Goal: Find specific page/section: Find specific page/section

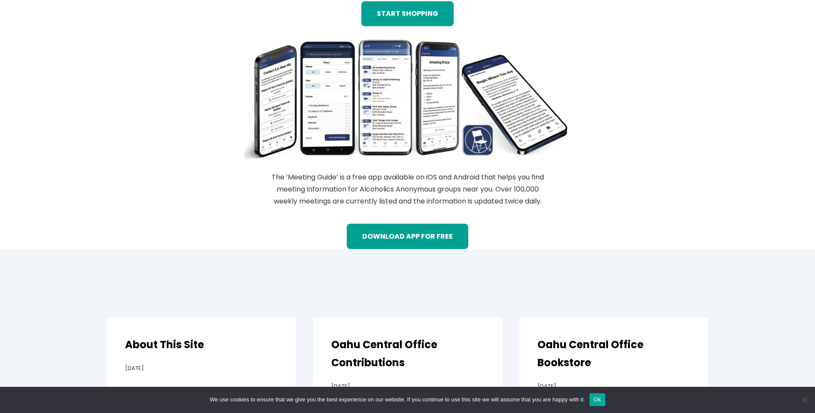
scroll to position [1302, 0]
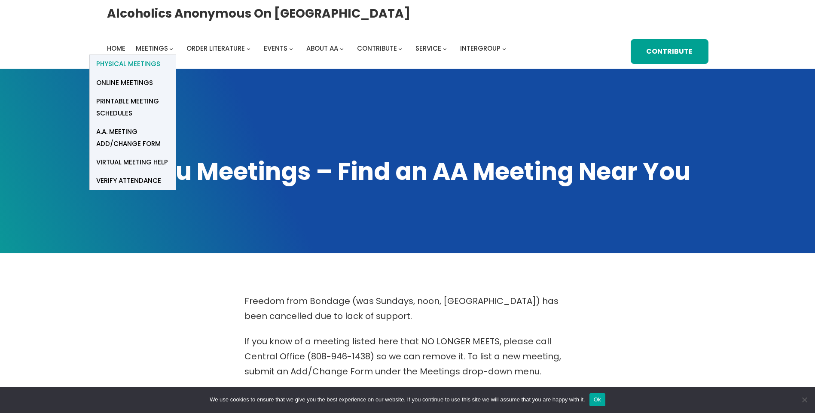
click at [152, 61] on span "Physical Meetings" at bounding box center [128, 64] width 64 height 12
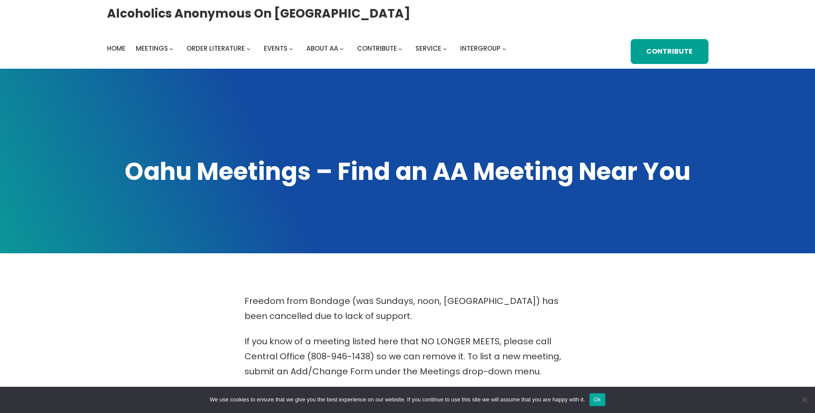
click at [600, 399] on button "Ok" at bounding box center [598, 400] width 16 height 13
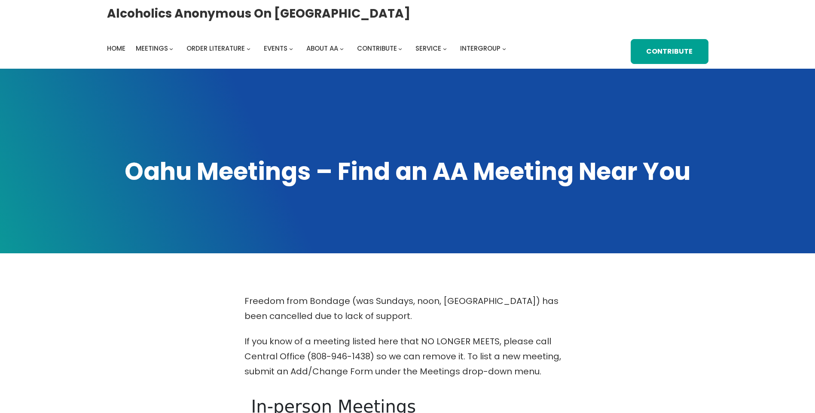
scroll to position [361, 0]
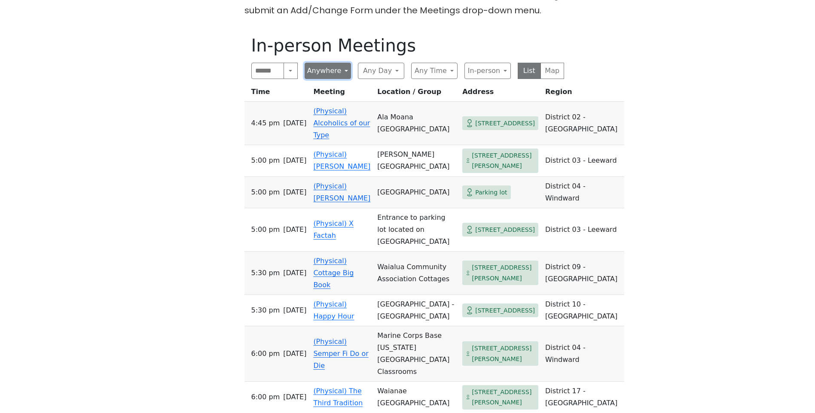
click at [345, 69] on button "Anywhere" at bounding box center [328, 71] width 46 height 16
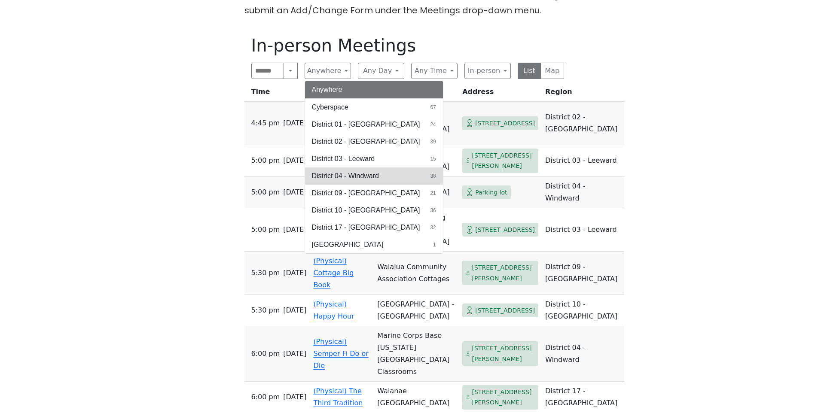
click at [351, 176] on span "District 04 - Windward" at bounding box center [345, 176] width 67 height 10
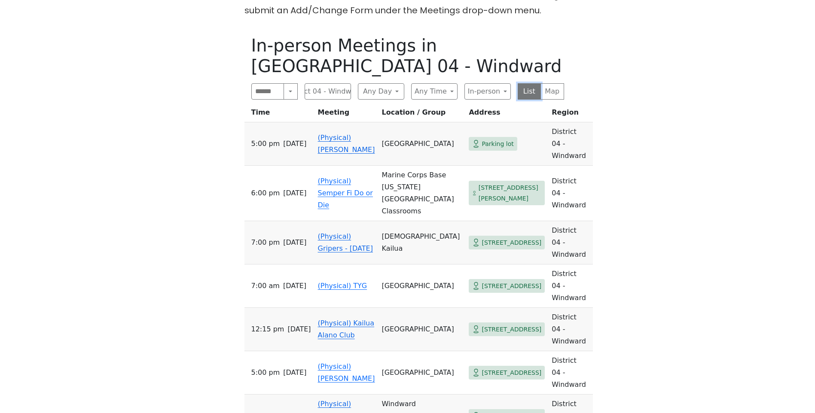
click at [526, 92] on button "List" at bounding box center [530, 91] width 24 height 16
